Goal: Information Seeking & Learning: Check status

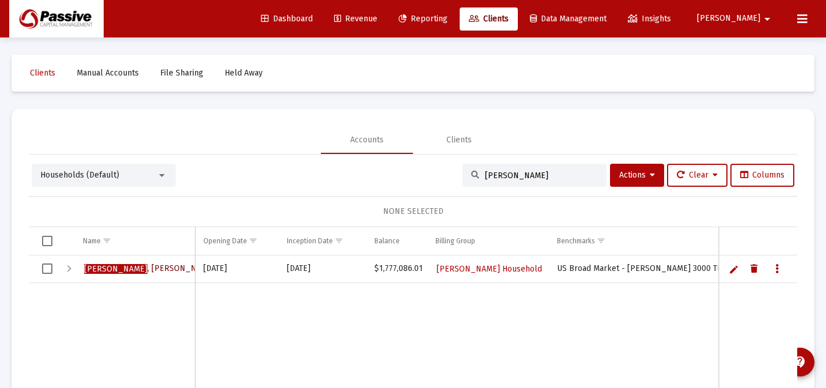
click at [164, 266] on span "[PERSON_NAME] E Household" at bounding box center [174, 268] width 180 height 10
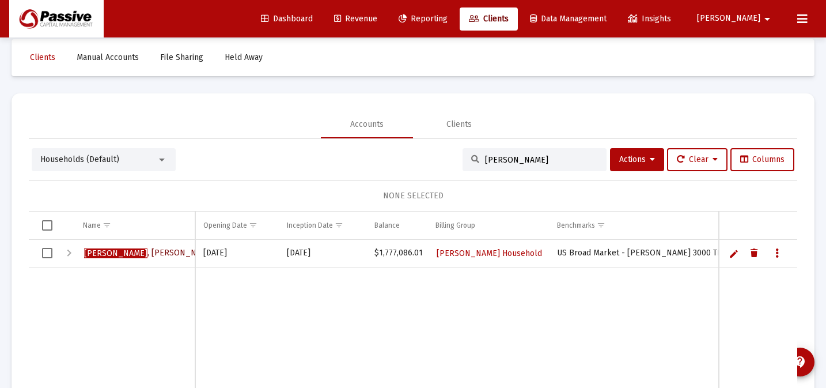
click at [165, 252] on span "[PERSON_NAME] E Household" at bounding box center [174, 253] width 180 height 10
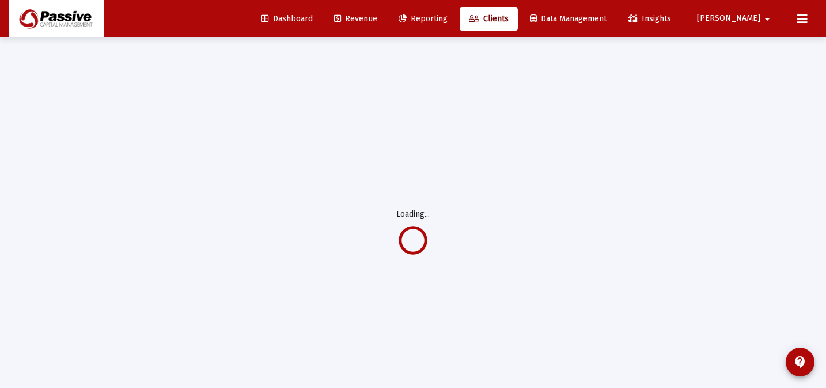
scroll to position [0, 0]
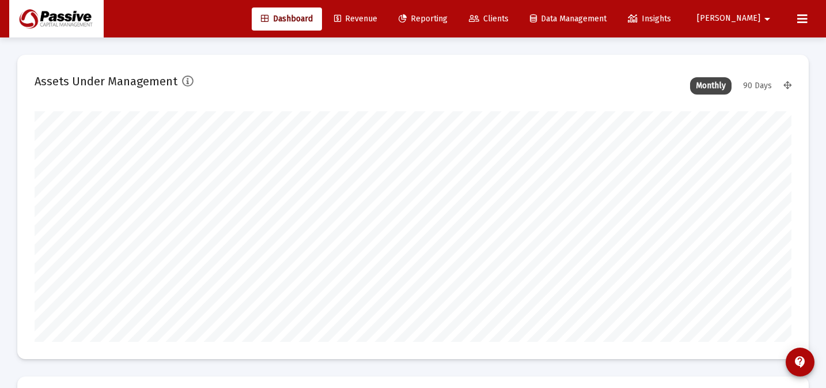
scroll to position [230, 407]
click at [518, 9] on link "Clients" at bounding box center [489, 18] width 58 height 23
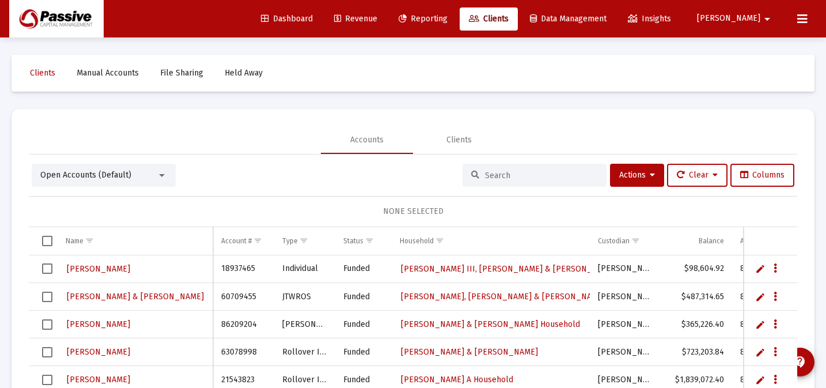
click at [140, 191] on div "Open Accounts (Default) Actions Clear Columns NONE SELECTED Name Name Account #…" at bounding box center [413, 311] width 768 height 294
click at [151, 177] on div "Open Accounts (Default)" at bounding box center [98, 175] width 116 height 12
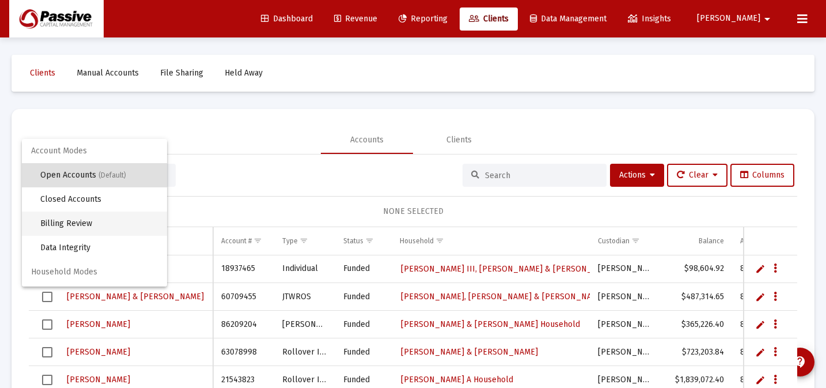
scroll to position [22, 0]
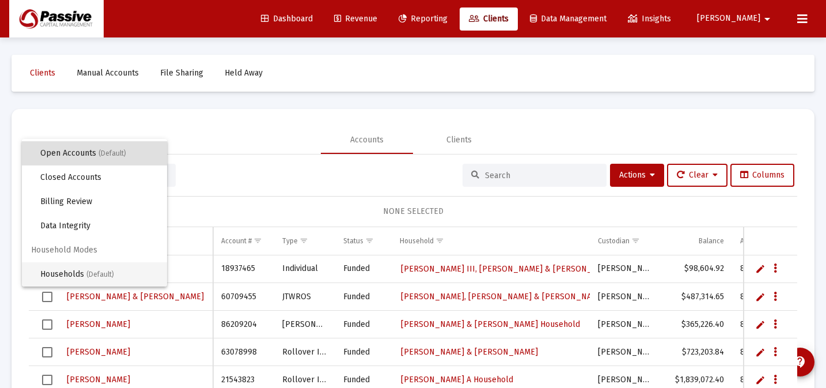
click at [120, 278] on span "Households (Default)" at bounding box center [99, 274] width 118 height 24
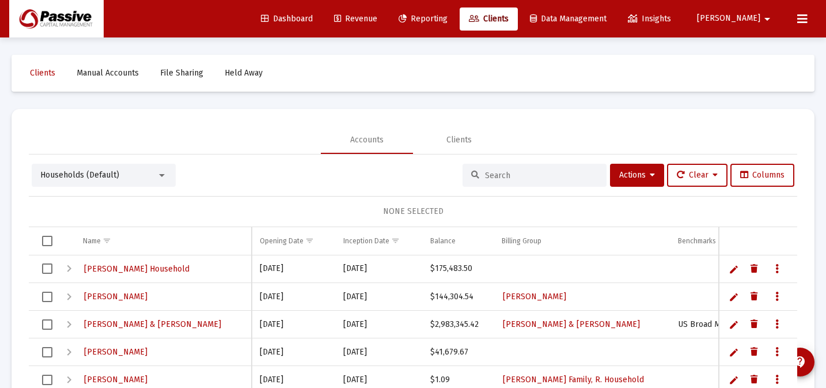
click at [516, 169] on div at bounding box center [535, 175] width 144 height 23
click at [509, 183] on div at bounding box center [535, 175] width 144 height 23
click at [510, 180] on div at bounding box center [535, 175] width 144 height 23
click at [502, 177] on input at bounding box center [541, 175] width 113 height 10
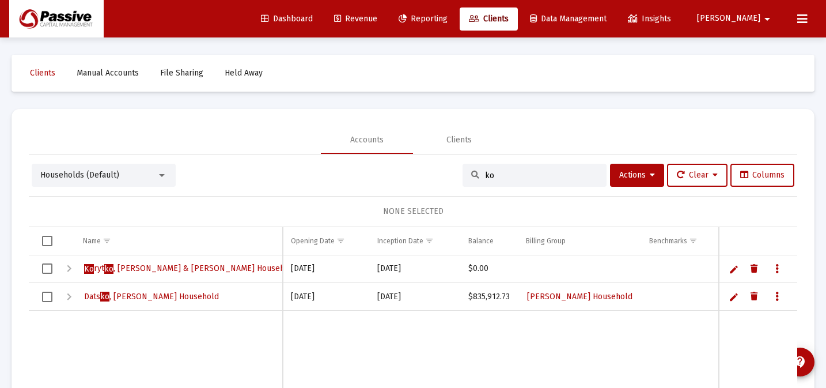
type input "k"
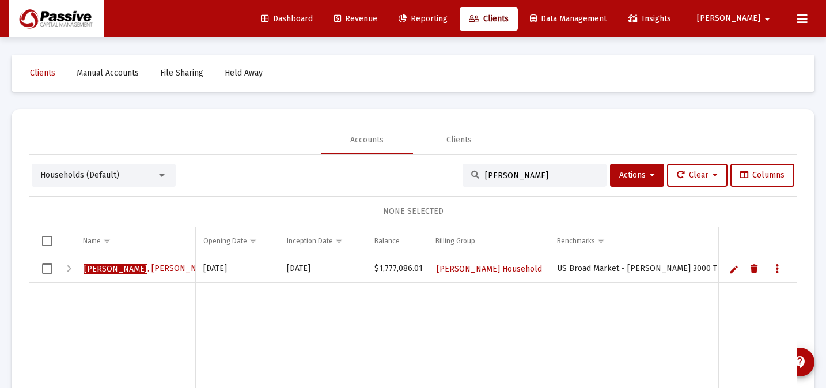
type input "[PERSON_NAME]"
click at [154, 268] on span "[PERSON_NAME] E Household" at bounding box center [174, 268] width 180 height 10
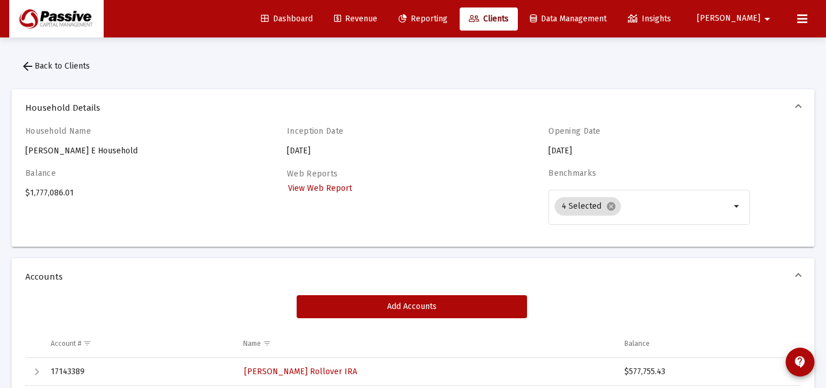
scroll to position [263, 0]
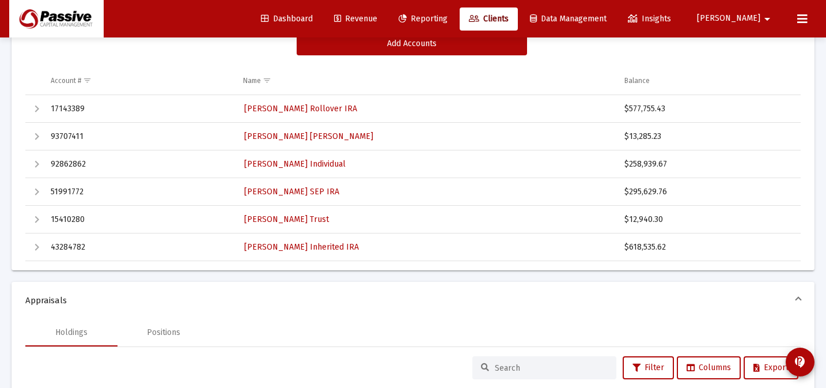
click at [37, 109] on div "Expand" at bounding box center [37, 109] width 14 height 14
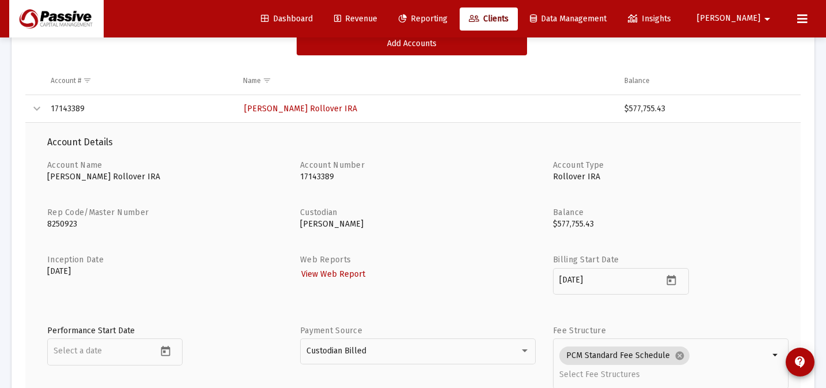
click at [37, 109] on div "Collapse" at bounding box center [37, 109] width 14 height 14
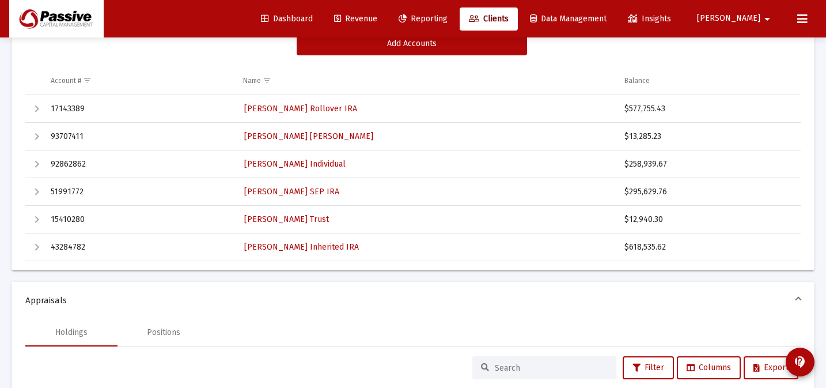
click at [38, 139] on div "Expand" at bounding box center [37, 137] width 14 height 14
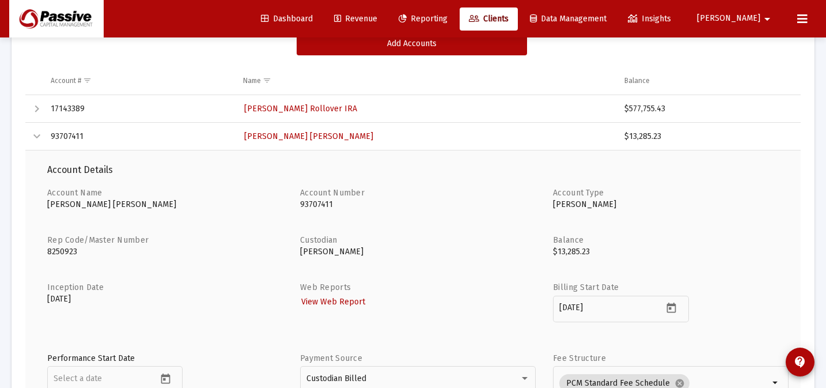
click at [38, 139] on div "Collapse" at bounding box center [37, 137] width 14 height 14
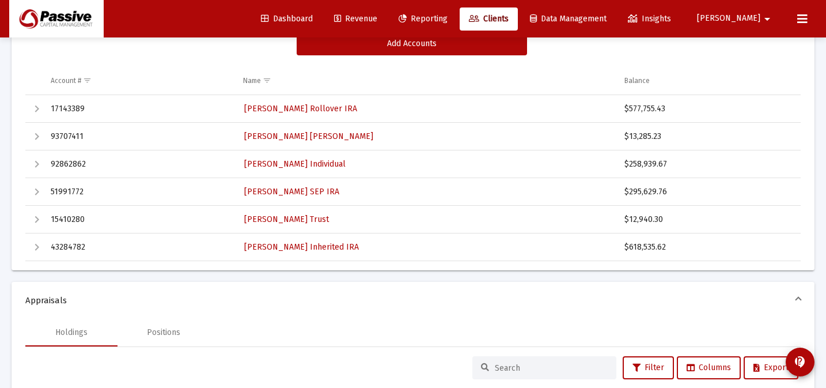
click at [35, 166] on div "Expand" at bounding box center [37, 164] width 14 height 14
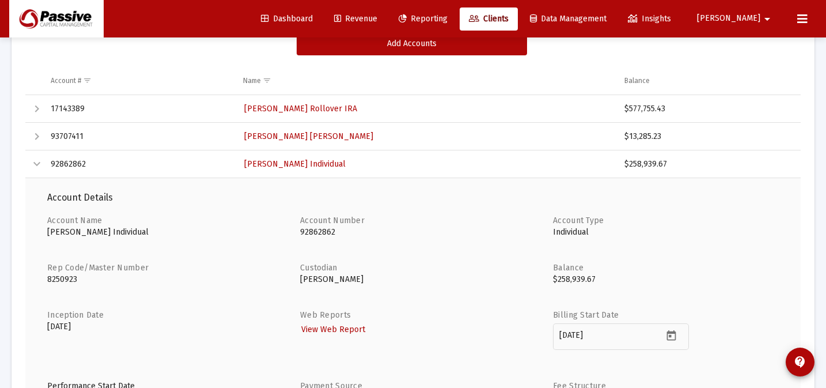
click at [35, 166] on div "Collapse" at bounding box center [37, 164] width 14 height 14
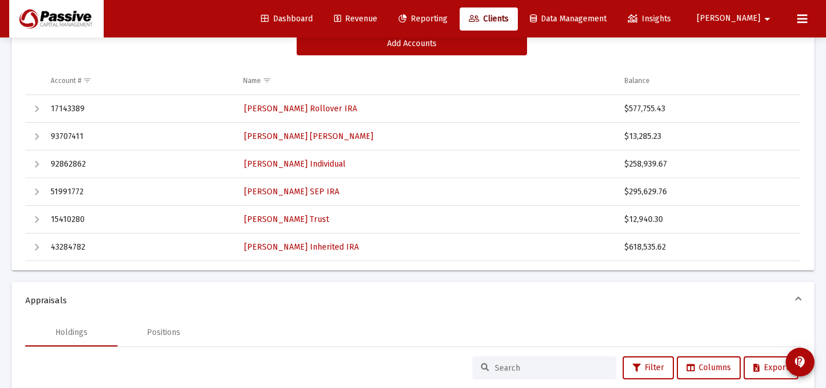
click at [35, 186] on div "Expand" at bounding box center [37, 192] width 14 height 14
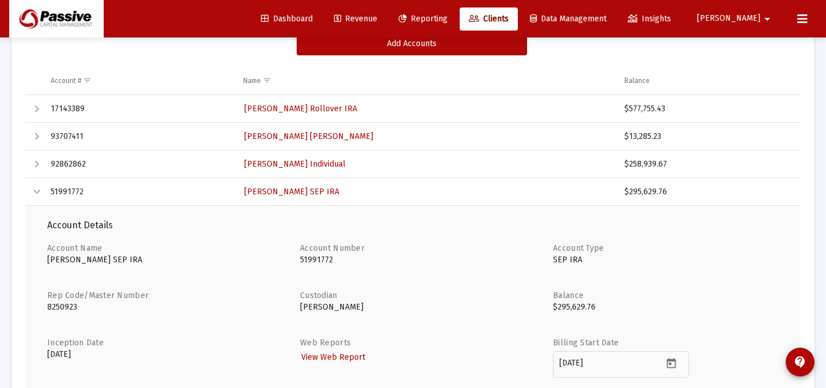
click at [35, 187] on div "Collapse" at bounding box center [37, 192] width 14 height 14
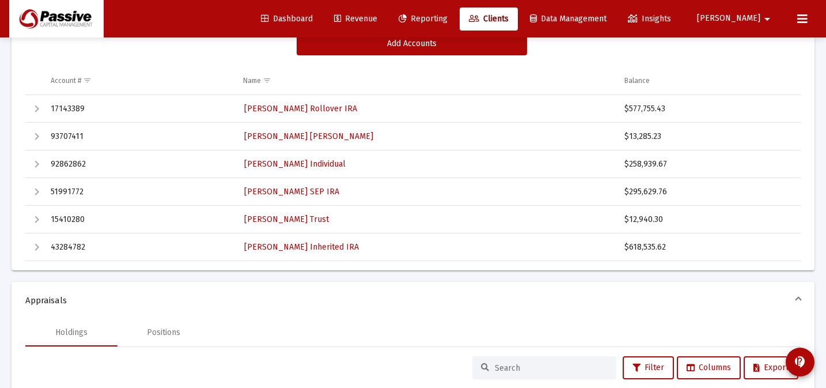
click at [38, 218] on div "Expand" at bounding box center [37, 220] width 14 height 14
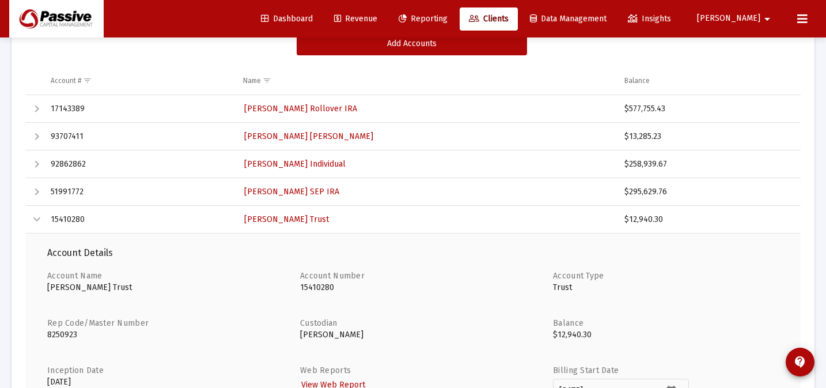
scroll to position [272, 0]
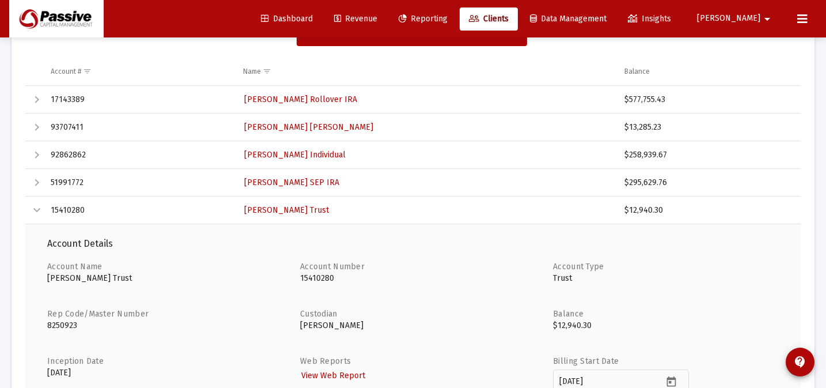
click at [38, 212] on div "Collapse" at bounding box center [37, 210] width 14 height 14
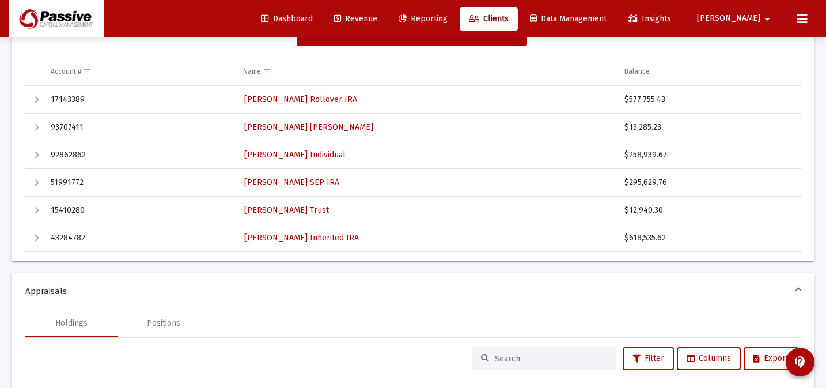
click at [38, 231] on div "Expand" at bounding box center [37, 238] width 14 height 14
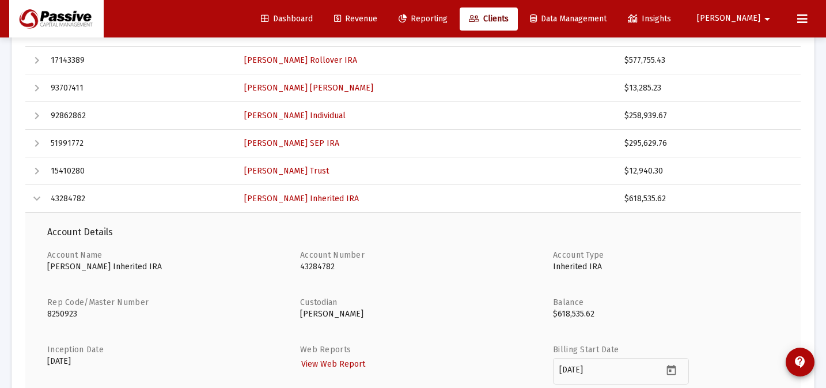
scroll to position [316, 0]
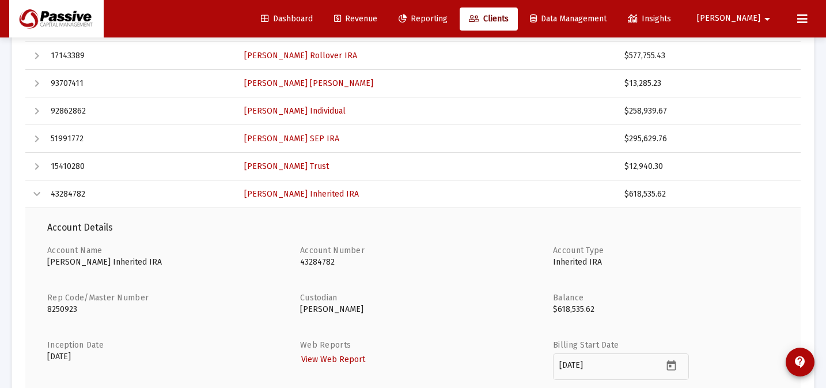
click at [74, 195] on td "43284782" at bounding box center [139, 194] width 192 height 28
copy td "43284782"
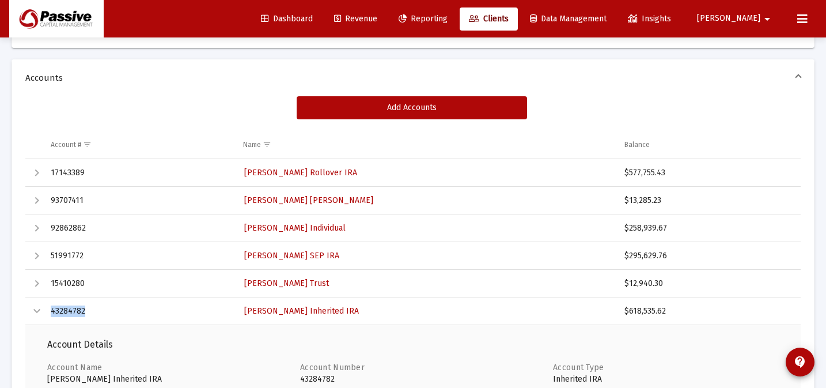
scroll to position [229, 0]
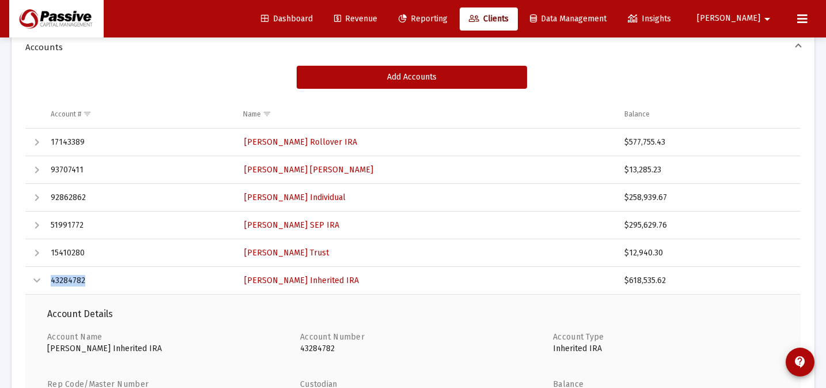
click at [40, 281] on div "Collapse" at bounding box center [37, 281] width 14 height 14
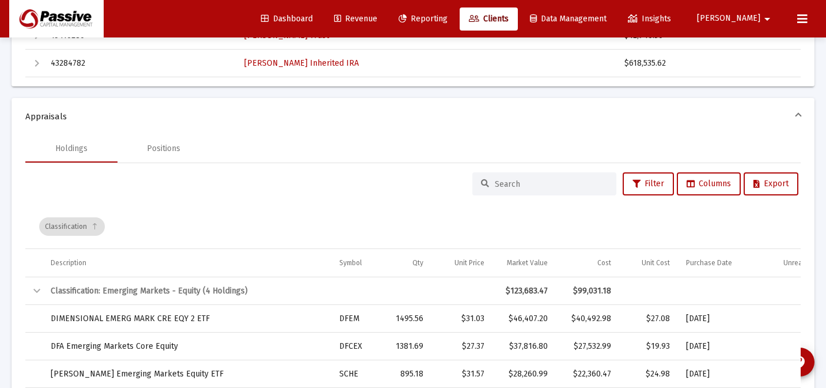
scroll to position [0, 0]
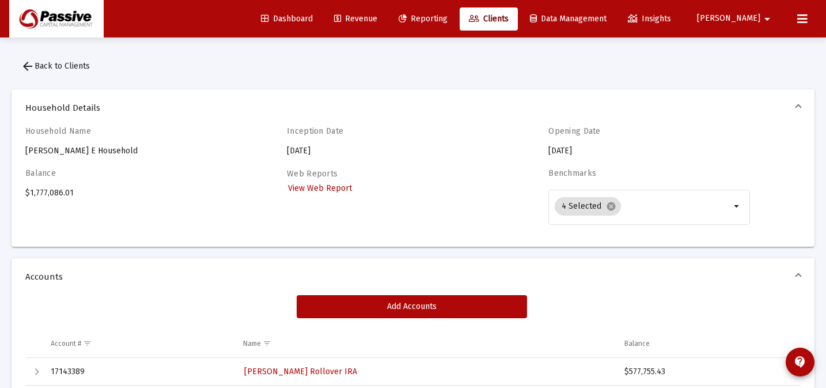
click at [438, 33] on div "Dashboard Revenue Reporting Clients Data Management Insights [PERSON_NAME]" at bounding box center [413, 18] width 808 height 37
click at [455, 26] on link "Reporting" at bounding box center [422, 18] width 67 height 23
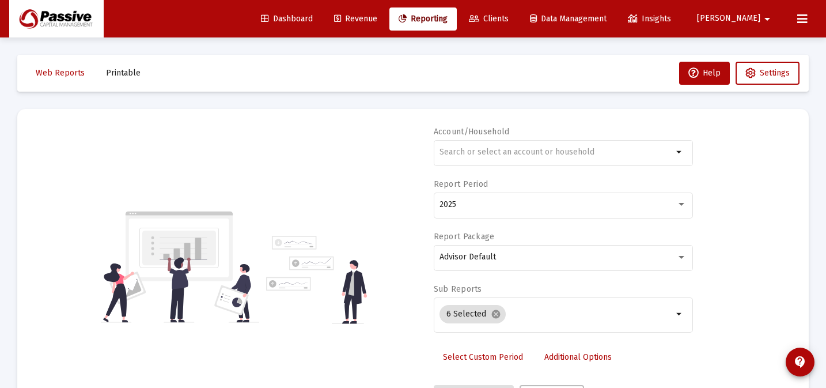
click at [377, 21] on span "Revenue" at bounding box center [355, 19] width 43 height 10
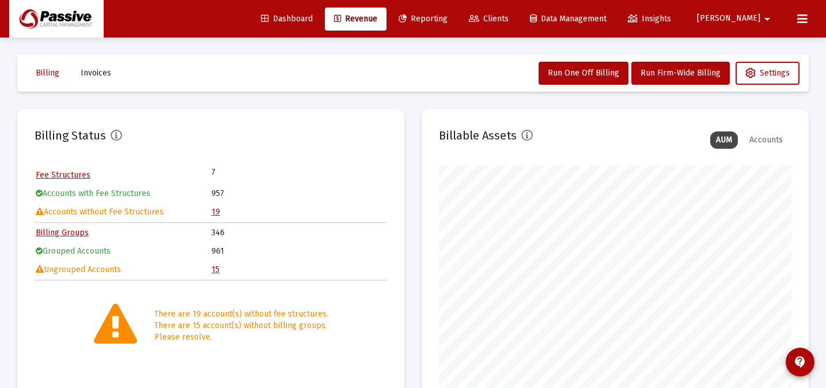
scroll to position [230, 353]
click at [439, 22] on link "Reporting" at bounding box center [422, 18] width 67 height 23
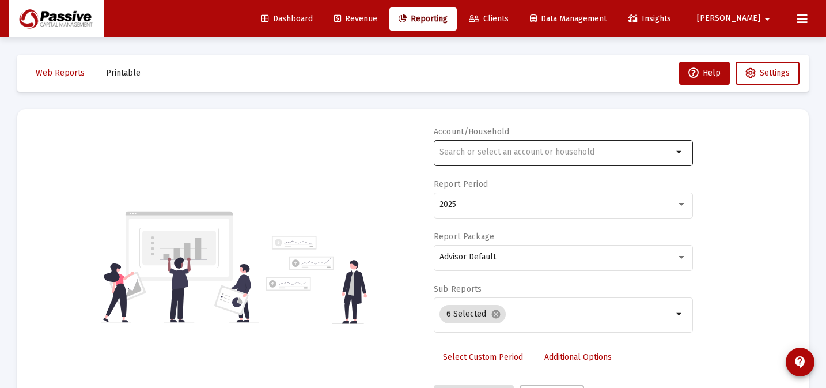
click at [681, 157] on mat-icon "arrow_drop_down" at bounding box center [680, 152] width 14 height 14
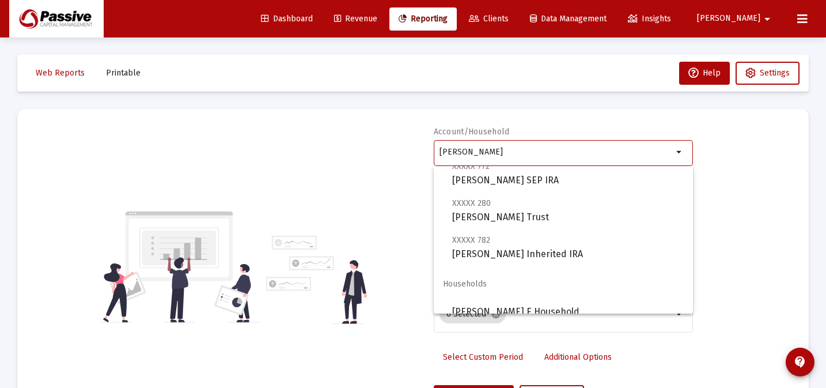
scroll to position [157, 0]
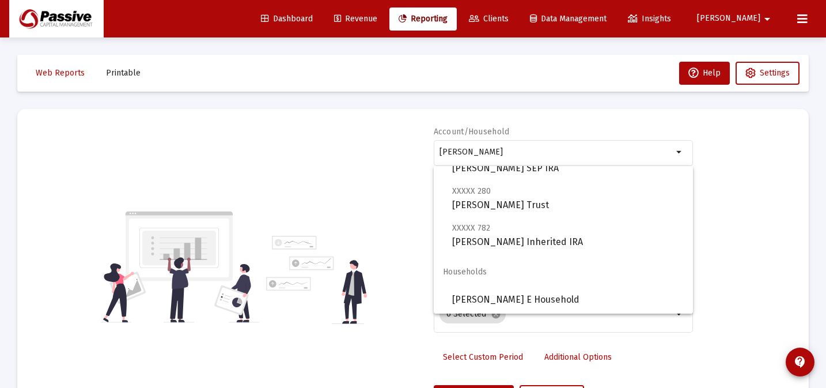
click at [592, 283] on span "Households" at bounding box center [563, 272] width 259 height 28
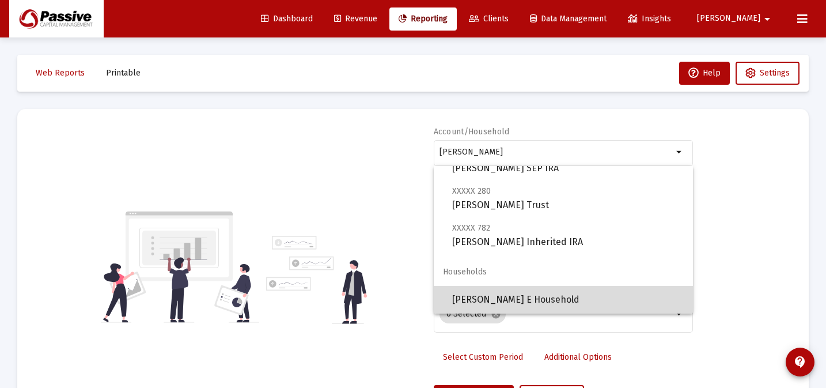
click at [586, 286] on span "[PERSON_NAME] E Household" at bounding box center [568, 300] width 232 height 28
type input "[PERSON_NAME] E Household"
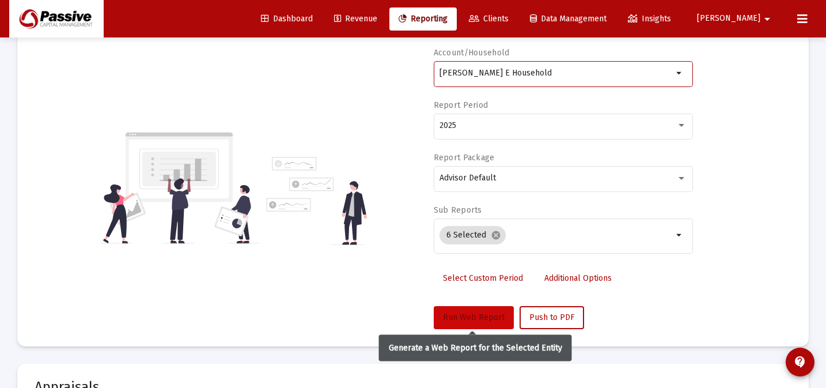
click at [479, 317] on span "Run Web Report" at bounding box center [474, 317] width 62 height 10
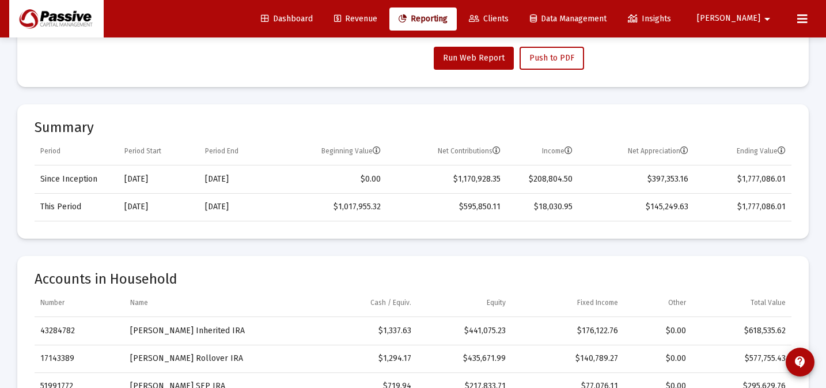
scroll to position [332, 0]
